Goal: Find specific page/section: Find specific page/section

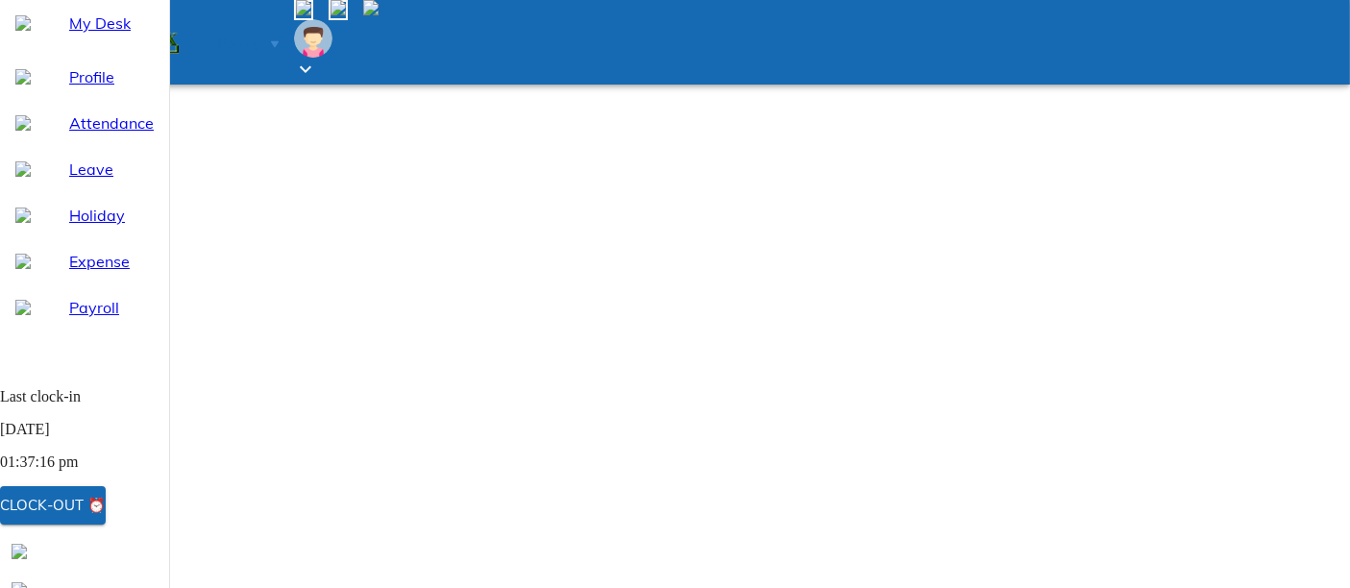
click at [111, 319] on span "Payroll" at bounding box center [111, 307] width 85 height 23
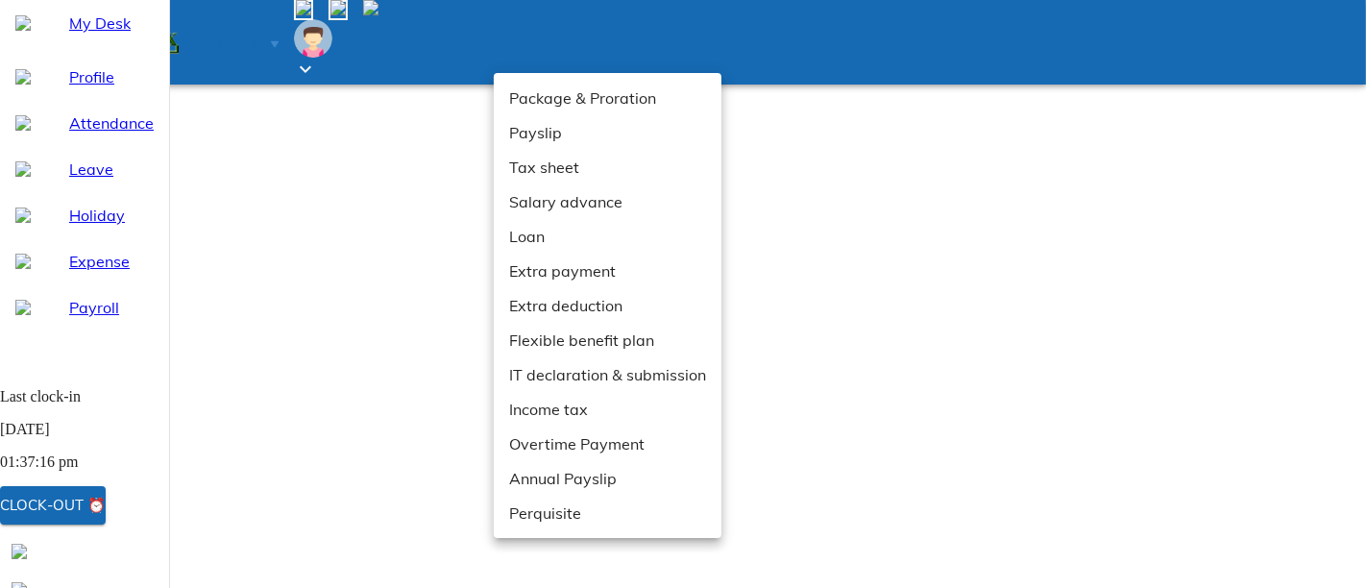
click at [564, 271] on li "Extra payment" at bounding box center [608, 271] width 228 height 35
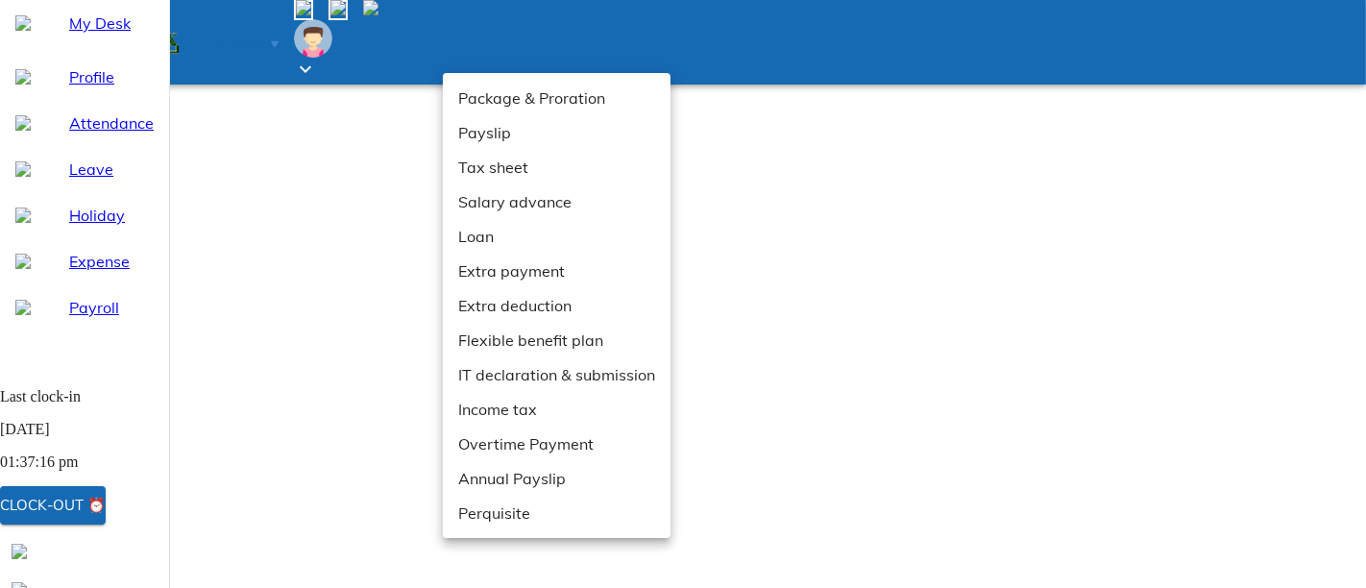
click at [884, 508] on div at bounding box center [683, 294] width 1366 height 588
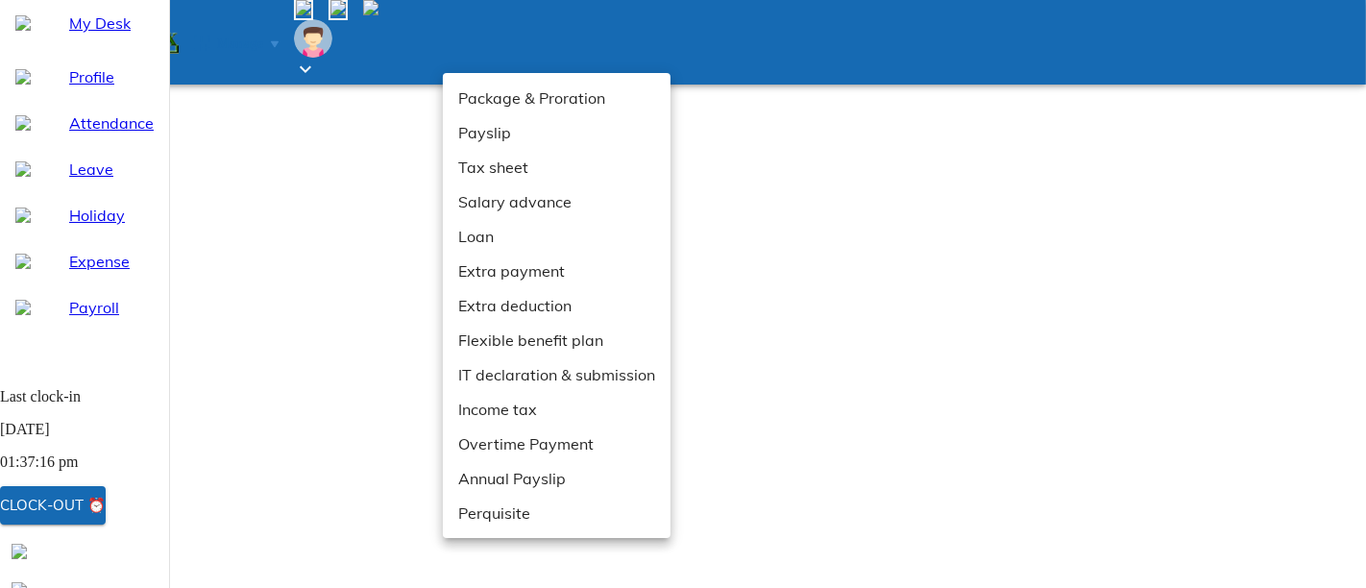
click at [492, 132] on li "Payslip" at bounding box center [557, 132] width 228 height 35
